Goal: Task Accomplishment & Management: Manage account settings

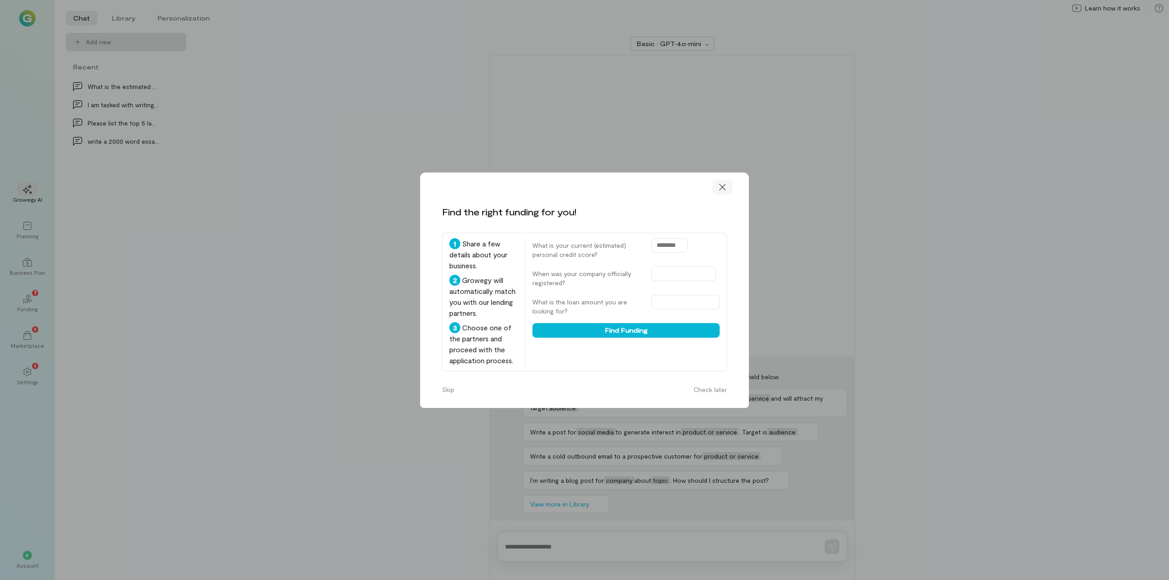
click at [723, 189] on icon at bounding box center [722, 187] width 9 height 9
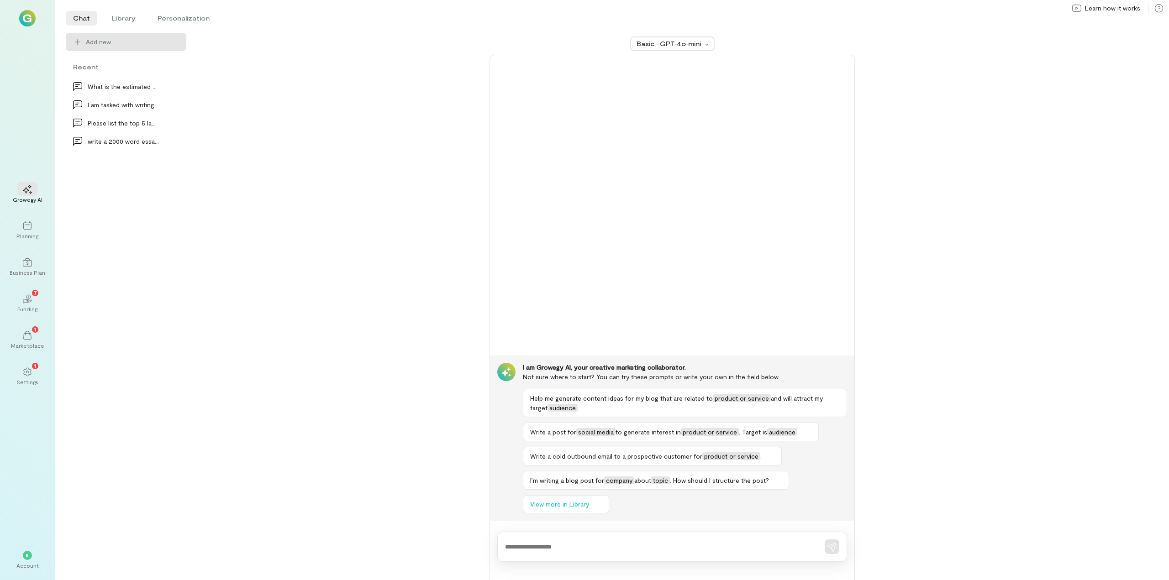
click at [26, 23] on img at bounding box center [27, 18] width 16 height 16
click at [28, 551] on div "*" at bounding box center [27, 555] width 9 height 9
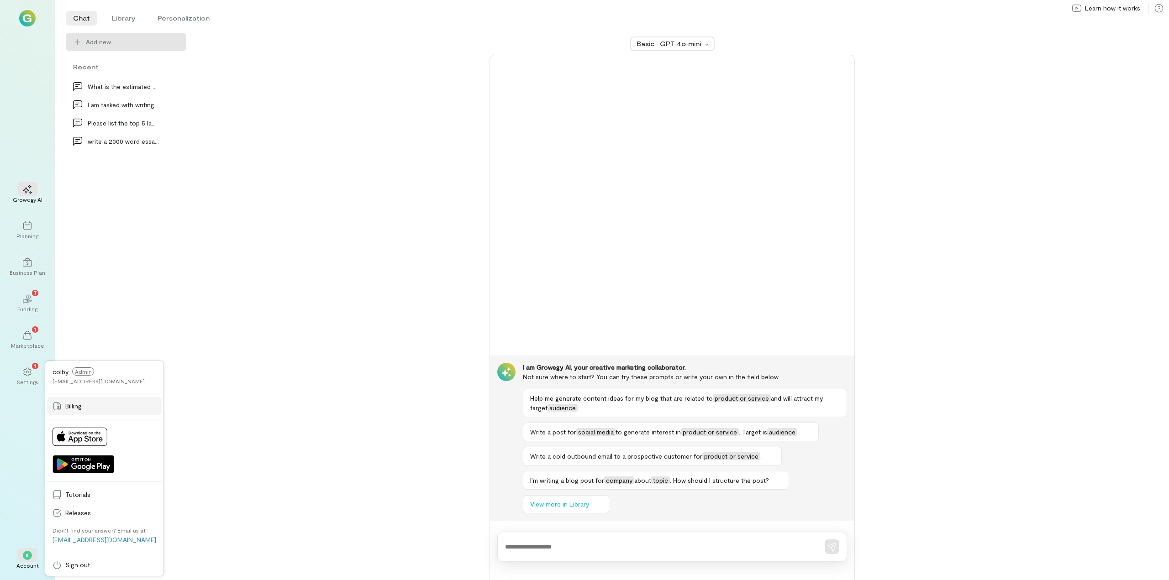
click at [75, 405] on span "Billing" at bounding box center [110, 406] width 91 height 9
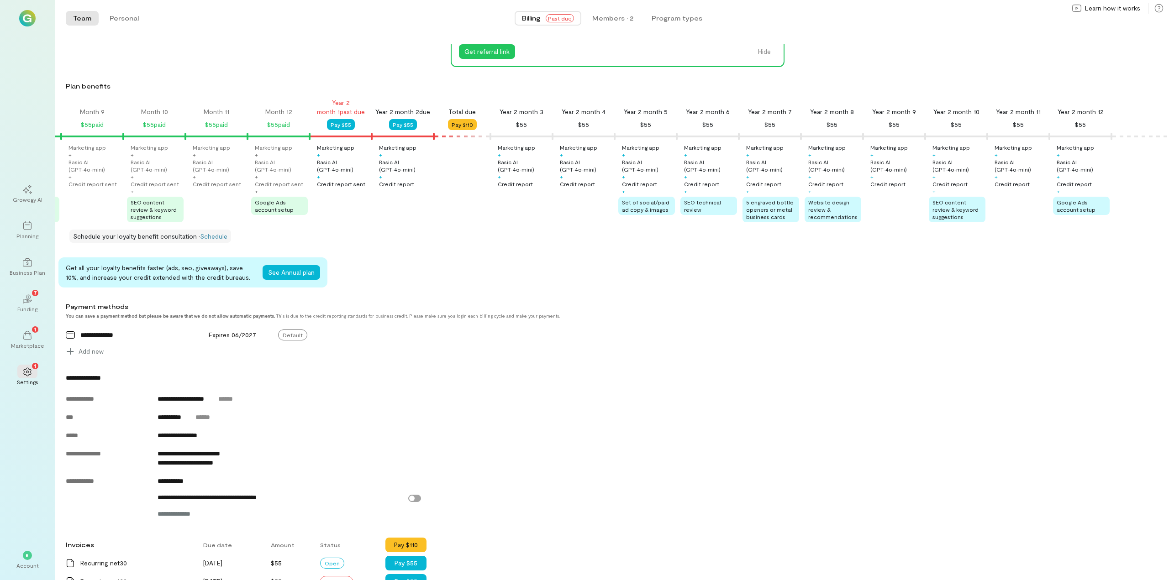
scroll to position [91, 0]
click at [452, 124] on button "Pay $110" at bounding box center [462, 125] width 29 height 11
